Goal: Task Accomplishment & Management: Manage account settings

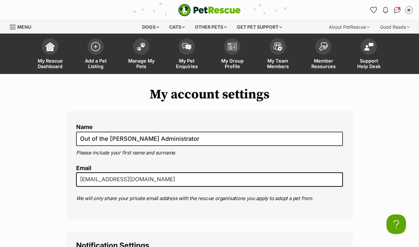
click at [275, 117] on div "Name Out of the Woods Administrator Please include your first name and surname.…" at bounding box center [209, 165] width 286 height 109
click at [152, 49] on link "Manage My Pets" at bounding box center [141, 54] width 46 height 39
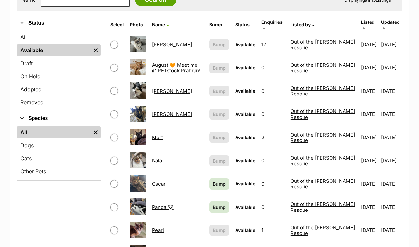
scroll to position [130, 0]
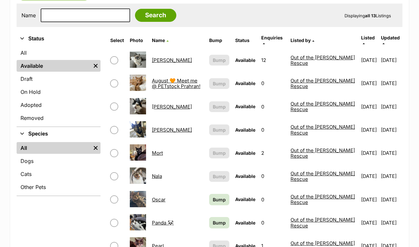
click at [361, 38] on span "Listed" at bounding box center [368, 38] width 14 height 6
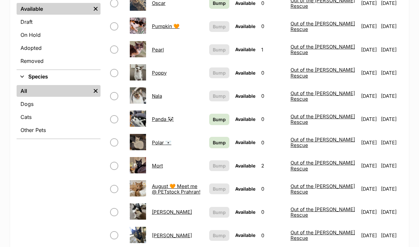
scroll to position [98, 0]
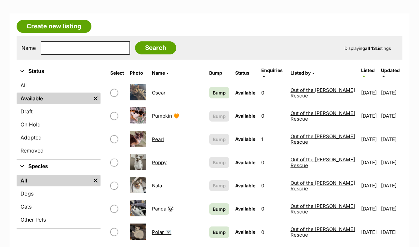
click at [251, 43] on form "Name Search Displaying all 13 Listings" at bounding box center [209, 48] width 376 height 14
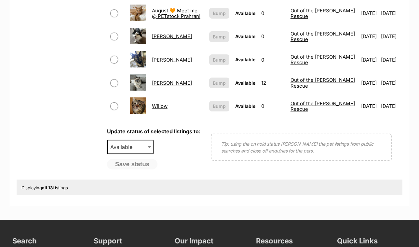
scroll to position [293, 0]
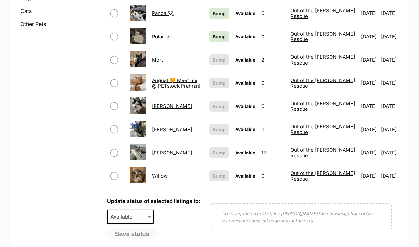
click at [162, 172] on link "Willow" at bounding box center [160, 175] width 16 height 6
click at [160, 127] on td "Mona" at bounding box center [177, 129] width 57 height 22
click at [160, 126] on link "Mona" at bounding box center [172, 129] width 40 height 6
click at [166, 103] on link "Chuck Taylor" at bounding box center [172, 106] width 40 height 6
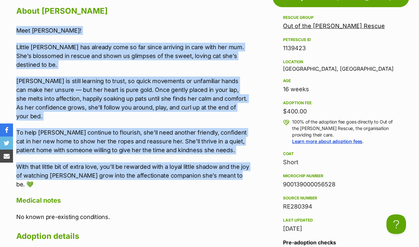
drag, startPoint x: 16, startPoint y: 30, endPoint x: 230, endPoint y: 169, distance: 255.4
click at [230, 169] on div "Meet Willow! Little Willow has already come so far since arriving in care with …" at bounding box center [132, 107] width 233 height 162
copy div "Meet Willow! Little Willow has already come so far since arriving in care with …"
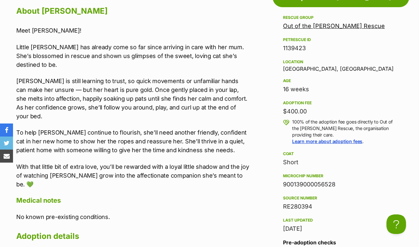
click at [321, 88] on div "16 weeks" at bounding box center [341, 89] width 116 height 9
drag, startPoint x: 336, startPoint y: 183, endPoint x: 284, endPoint y: 184, distance: 52.4
click at [284, 184] on div "900139000056528" at bounding box center [341, 184] width 116 height 9
copy div "900139000056528"
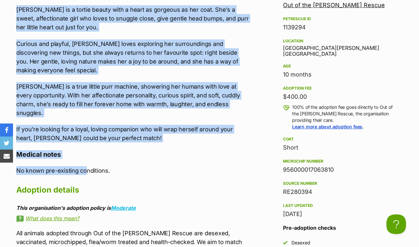
scroll to position [618, 0]
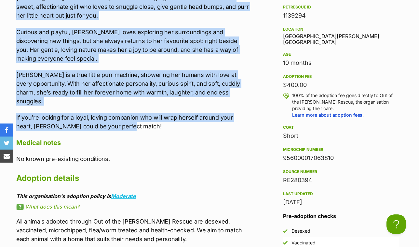
drag, startPoint x: 28, startPoint y: 131, endPoint x: 124, endPoint y: 119, distance: 96.8
click at [124, 119] on div "Mona is a tortie beauty with a heart as gorgeous as her coat. She’s a sweet, af…" at bounding box center [132, 61] width 233 height 137
copy div "Mona is a tortie beauty with a heart as gorgeous as her coat. She’s a sweet, af…"
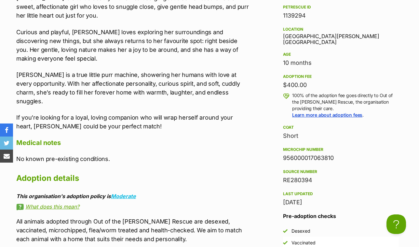
click at [309, 50] on div "Age 10 months" at bounding box center [341, 58] width 116 height 17
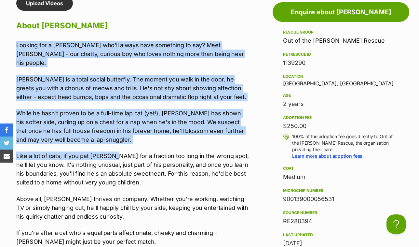
scroll to position [585, 0]
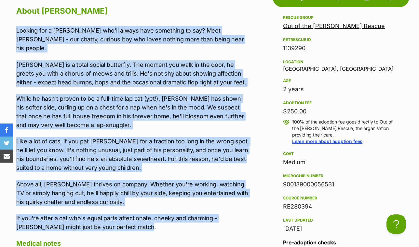
drag, startPoint x: 18, startPoint y: 129, endPoint x: 161, endPoint y: 214, distance: 165.8
click at [161, 214] on div "Looking for a buddy who'll always have something to say? Meet Chuck Taylor - ou…" at bounding box center [132, 128] width 233 height 205
copy div "Looking for a buddy who'll always have something to say? Meet Chuck Taylor - ou…"
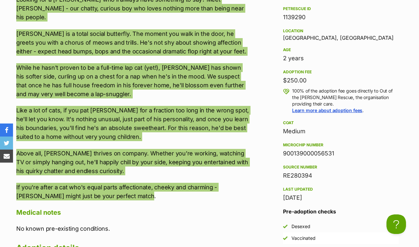
scroll to position [618, 0]
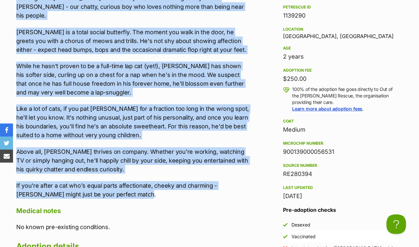
drag, startPoint x: 339, startPoint y: 153, endPoint x: 283, endPoint y: 152, distance: 55.6
click at [283, 152] on div "900139000056531" at bounding box center [341, 151] width 116 height 9
copy div "900139000056531"
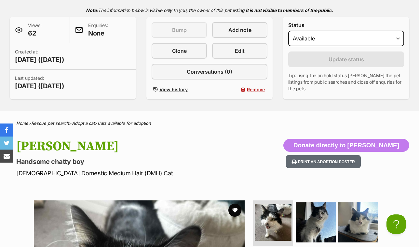
scroll to position [0, 0]
